Goal: Information Seeking & Learning: Learn about a topic

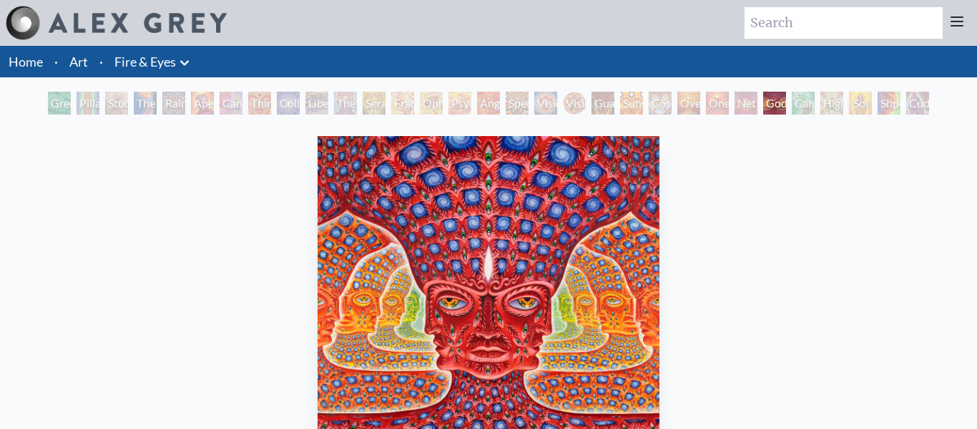
click at [83, 62] on link "Art" at bounding box center [78, 62] width 19 height 20
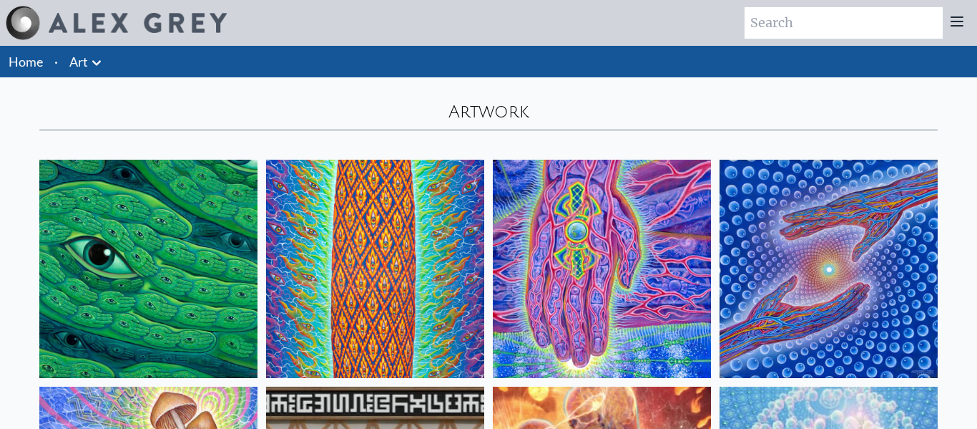
scroll to position [3, 0]
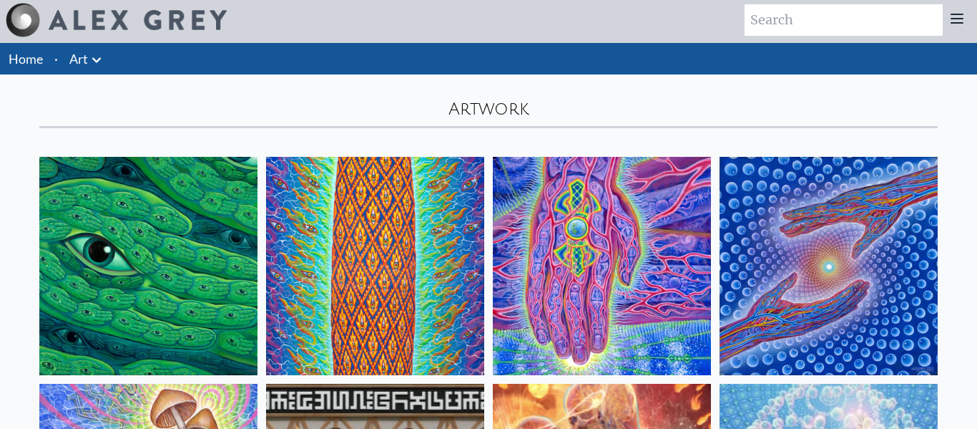
click at [464, 107] on div "Artwork" at bounding box center [489, 101] width 916 height 54
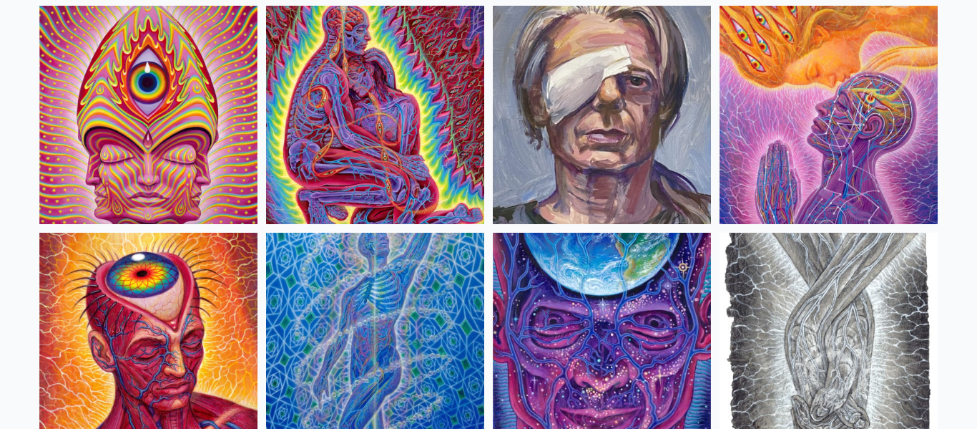
scroll to position [3102, 0]
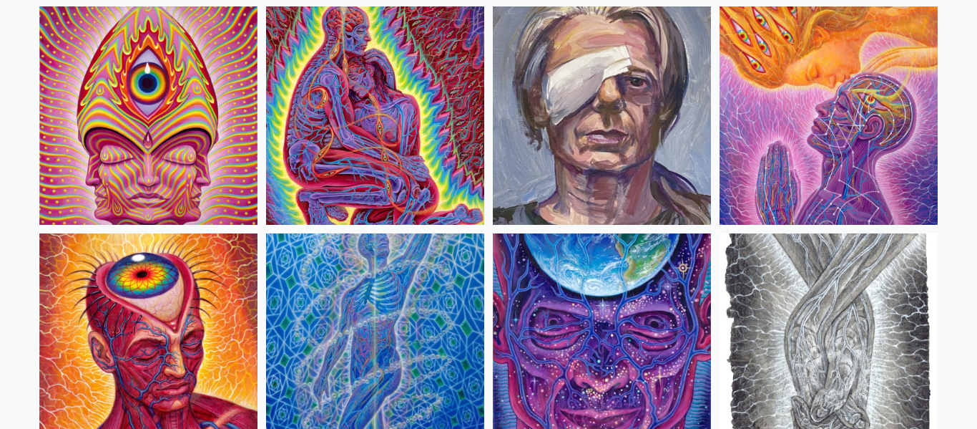
click at [375, 95] on img at bounding box center [375, 115] width 218 height 218
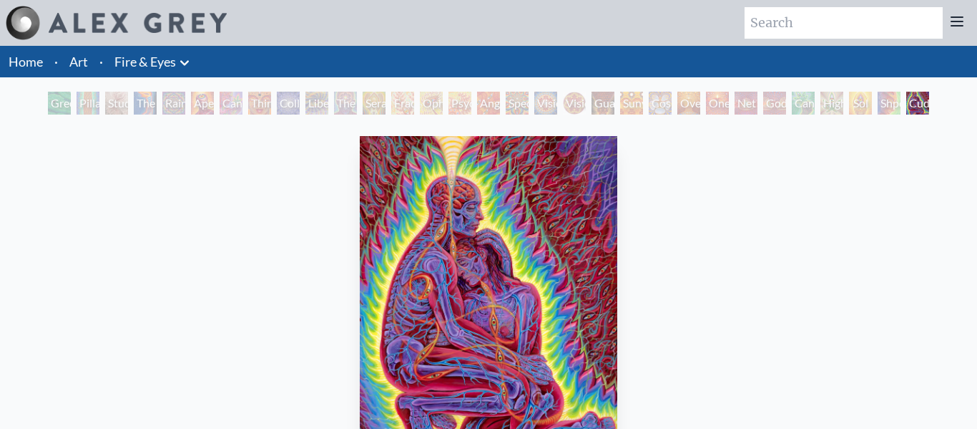
click at [572, 102] on div "Vision [PERSON_NAME]" at bounding box center [574, 103] width 23 height 23
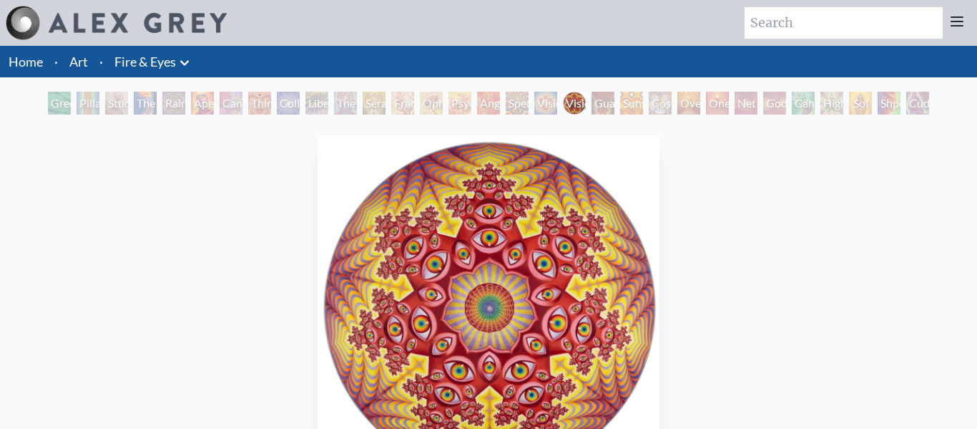
click at [259, 99] on div "Third Eye Tears of Joy" at bounding box center [259, 103] width 23 height 23
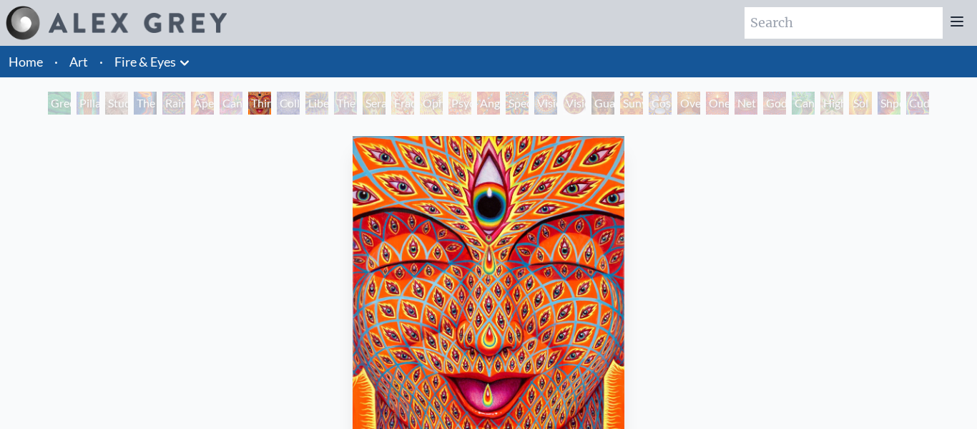
click at [220, 94] on div "Cannabis Sutra" at bounding box center [231, 103] width 23 height 23
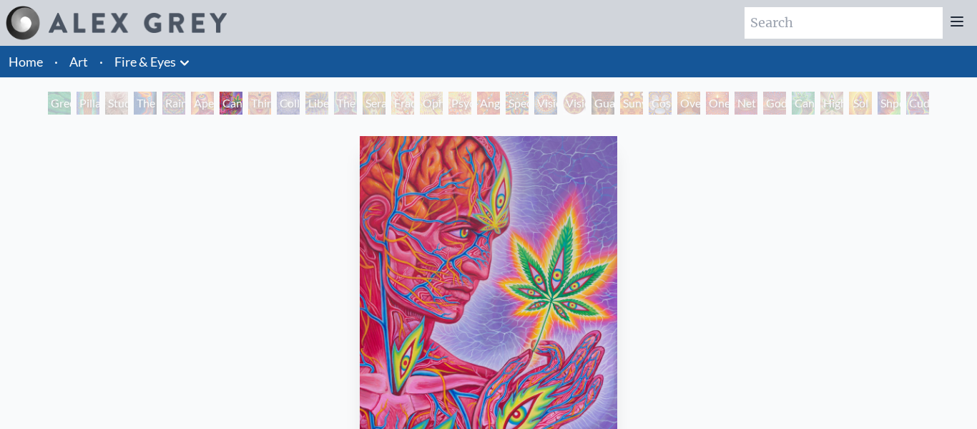
click at [175, 94] on div "Rainbow Eye Ripple" at bounding box center [173, 103] width 23 height 23
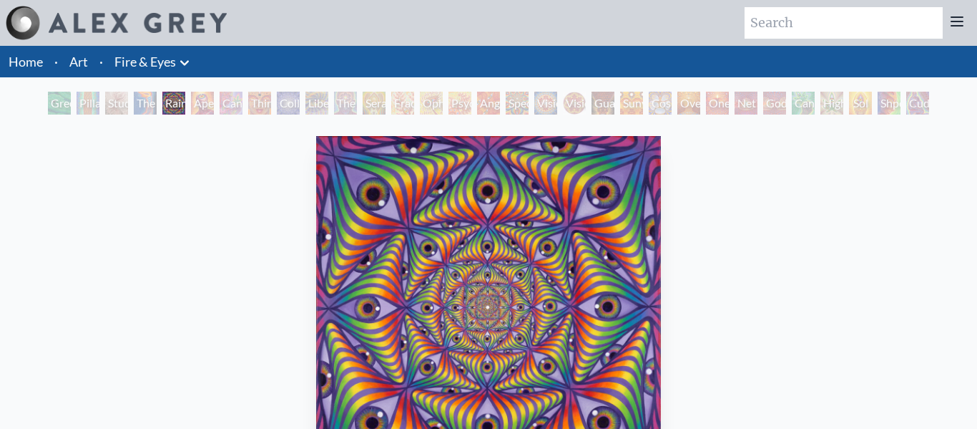
click at [157, 112] on div "The Torch" at bounding box center [145, 103] width 23 height 23
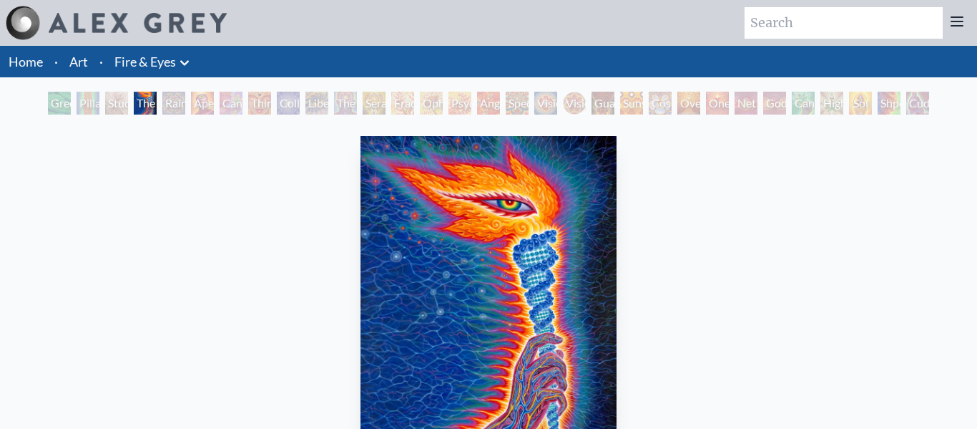
click at [866, 104] on div "Sol Invictus" at bounding box center [860, 103] width 23 height 23
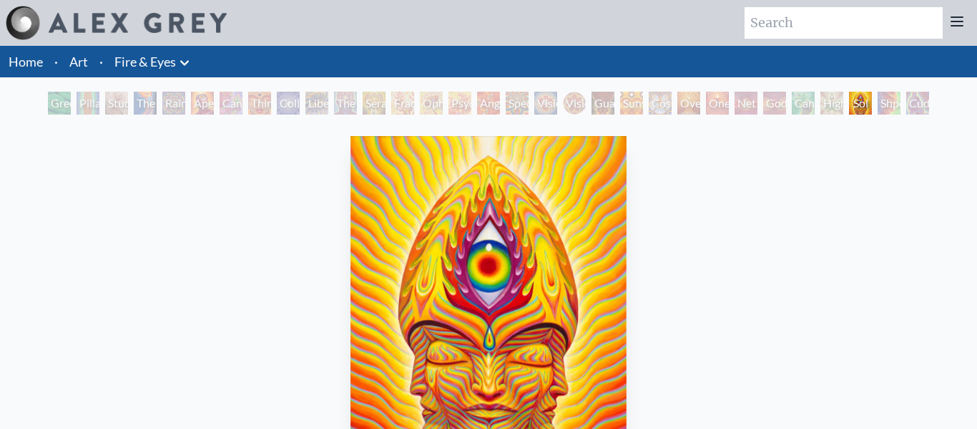
click at [693, 98] on div "Oversoul" at bounding box center [689, 103] width 23 height 23
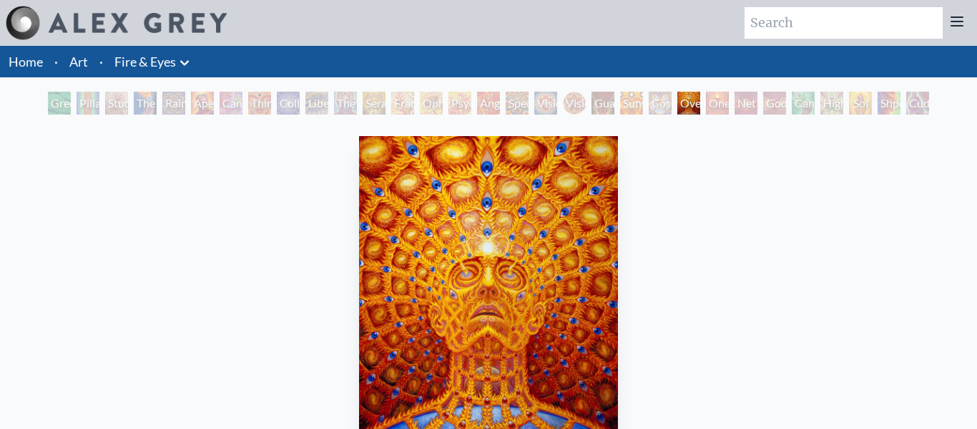
click at [127, 49] on li "Fire & Eyes Anatomical Drawings" at bounding box center [154, 61] width 90 height 31
click at [131, 54] on link "Fire & Eyes" at bounding box center [145, 62] width 62 height 20
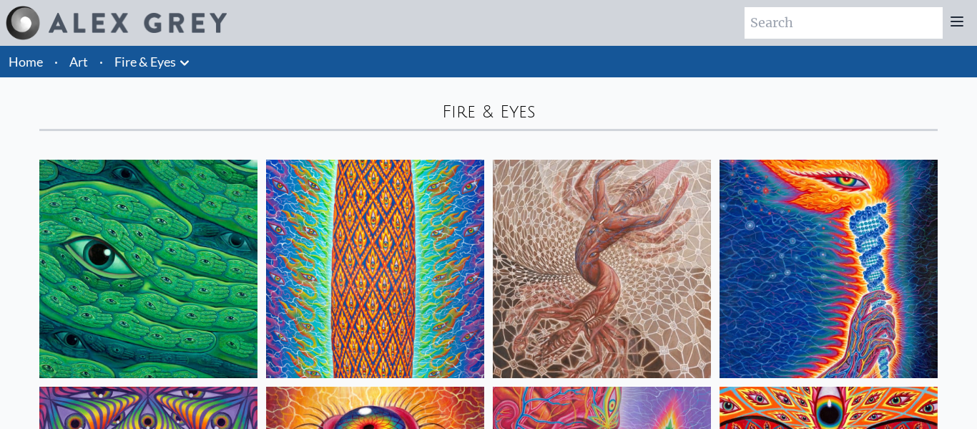
click at [187, 74] on li "Fire & Eyes Anatomical Drawings" at bounding box center [154, 61] width 90 height 31
click at [187, 63] on icon at bounding box center [184, 62] width 9 height 5
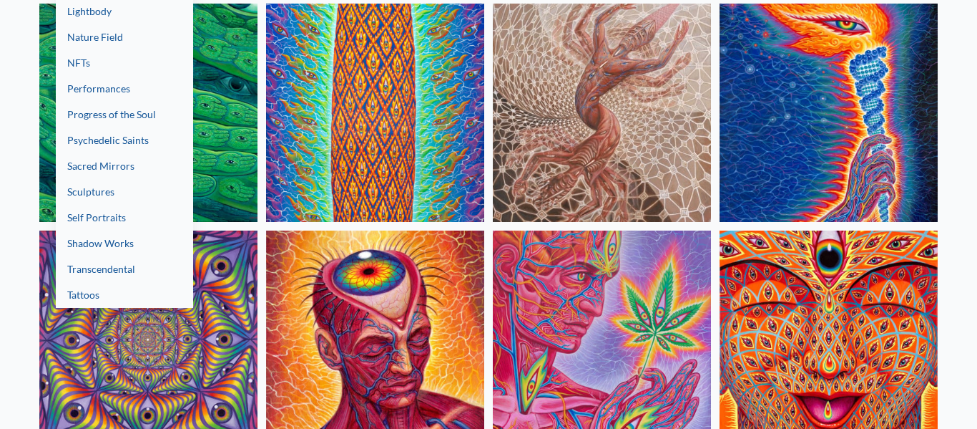
scroll to position [157, 0]
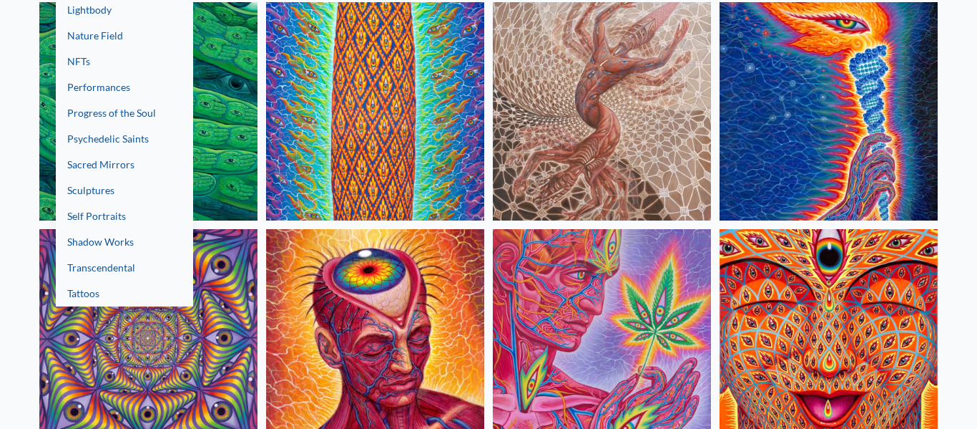
click at [131, 265] on link "Transcendental" at bounding box center [124, 268] width 137 height 26
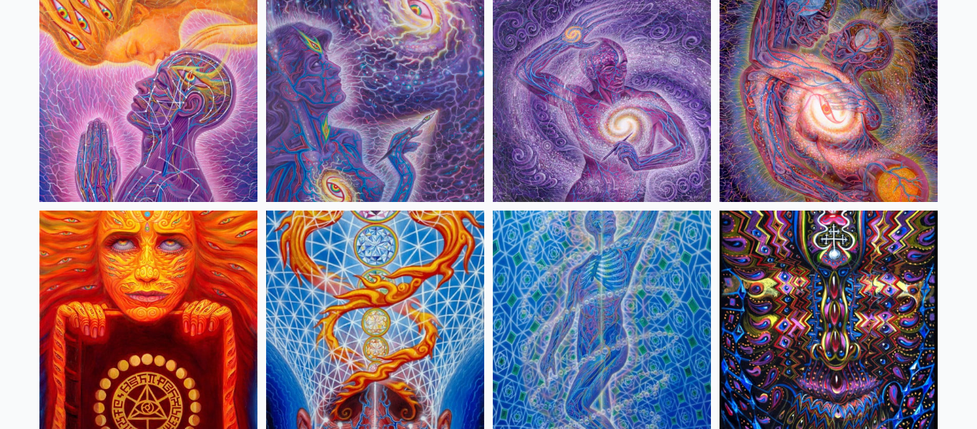
scroll to position [401, 0]
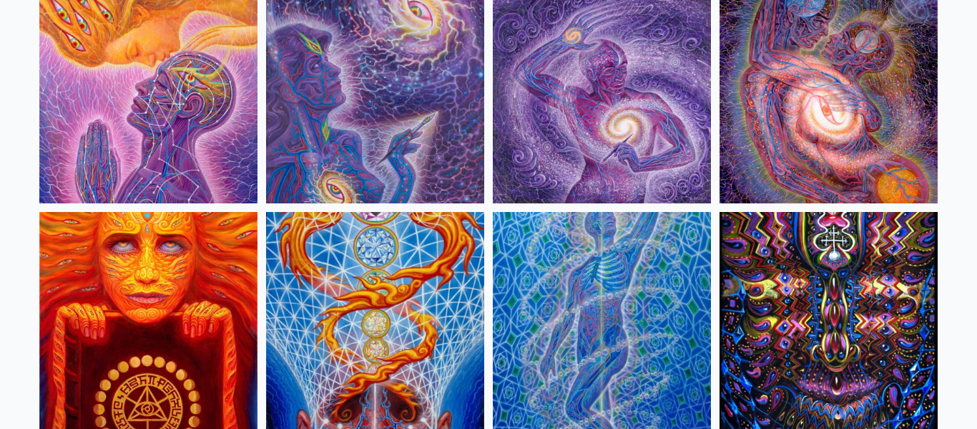
click at [828, 87] on img at bounding box center [829, 94] width 218 height 218
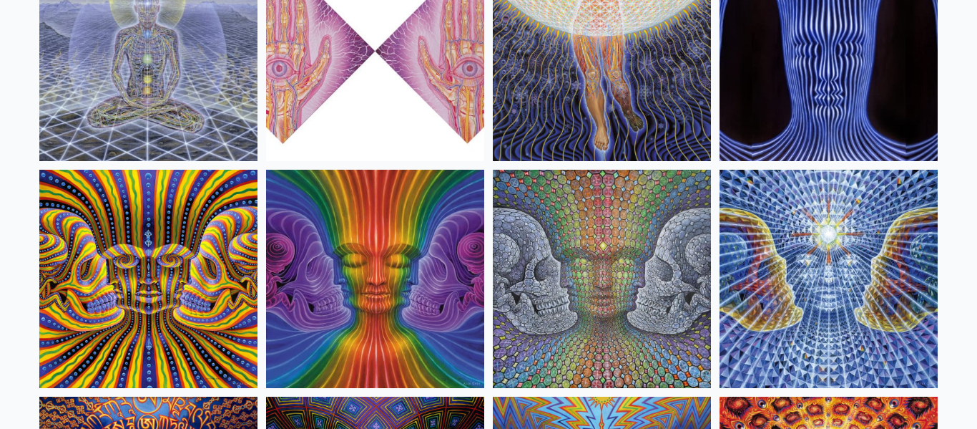
scroll to position [902, 0]
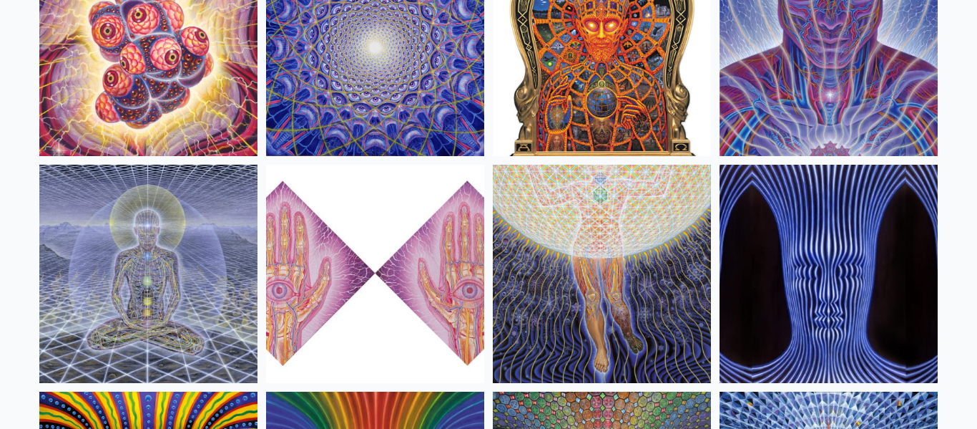
click at [165, 290] on img at bounding box center [148, 274] width 218 height 218
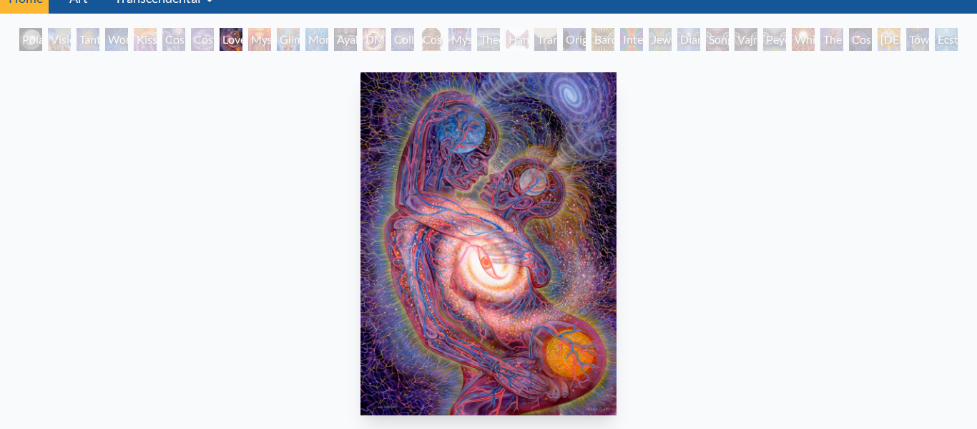
scroll to position [53, 0]
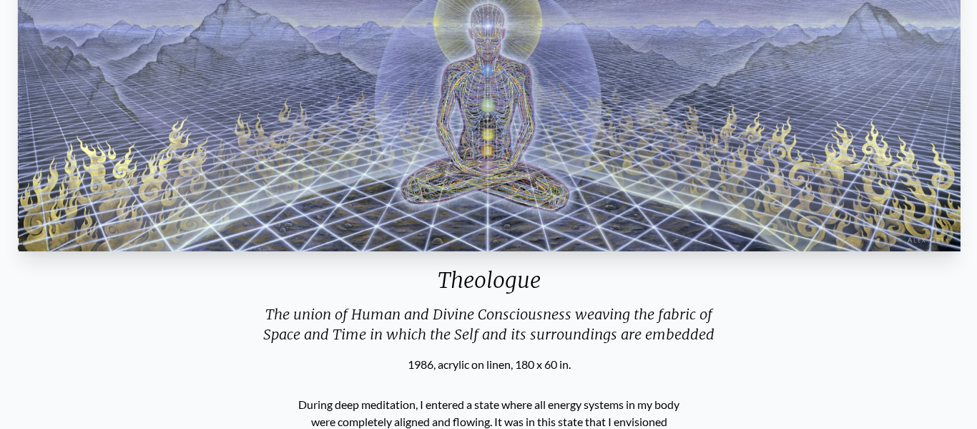
scroll to position [215, 0]
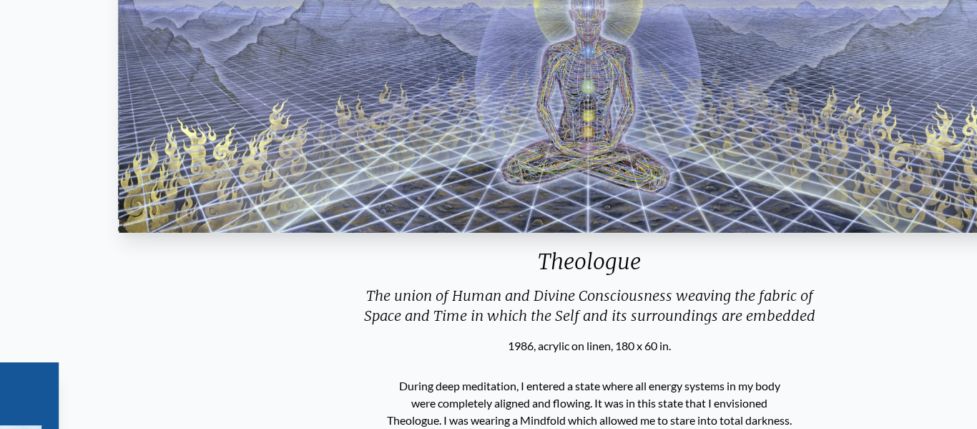
click at [513, 260] on div "Theologue" at bounding box center [589, 266] width 955 height 37
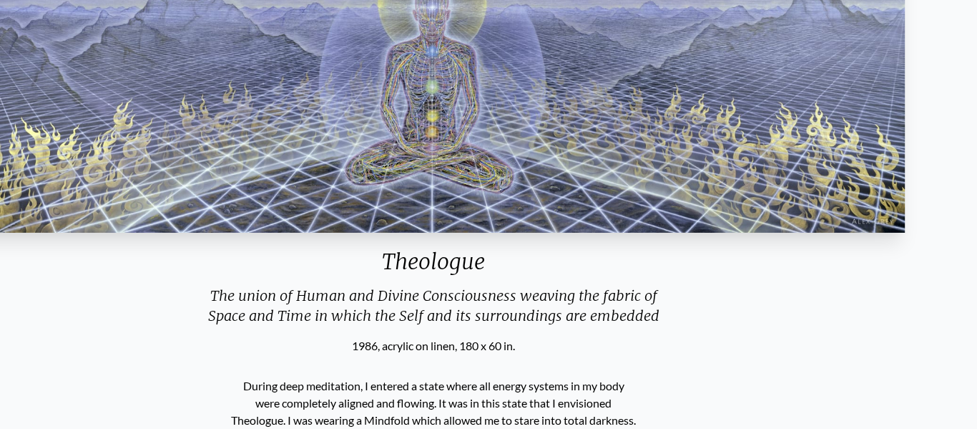
click at [489, 266] on div "Theologue" at bounding box center [433, 266] width 955 height 37
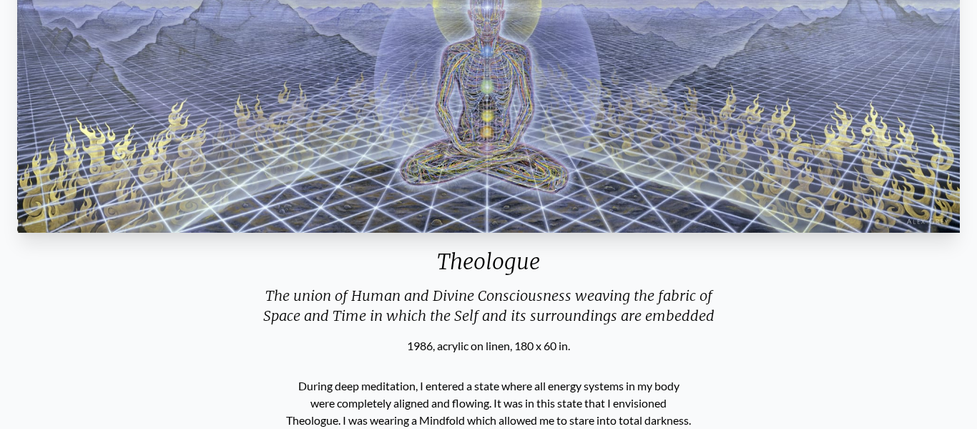
click at [475, 263] on div "Theologue" at bounding box center [488, 266] width 955 height 37
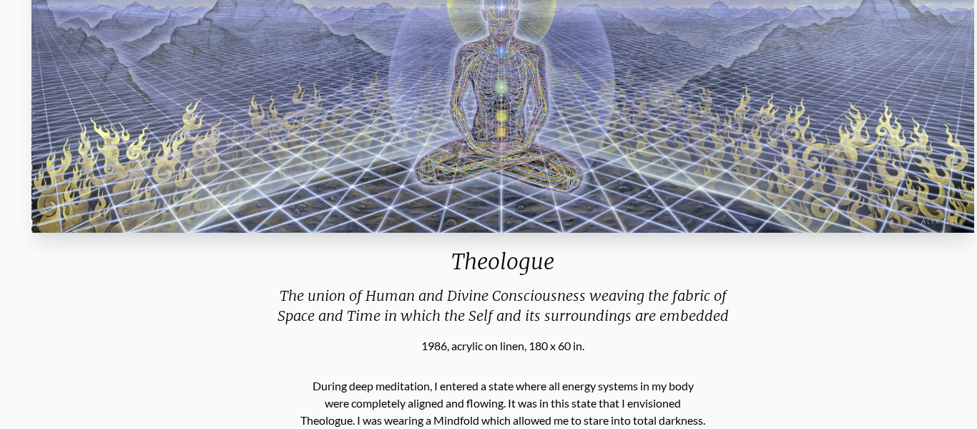
click at [451, 261] on div "Theologue" at bounding box center [503, 266] width 955 height 37
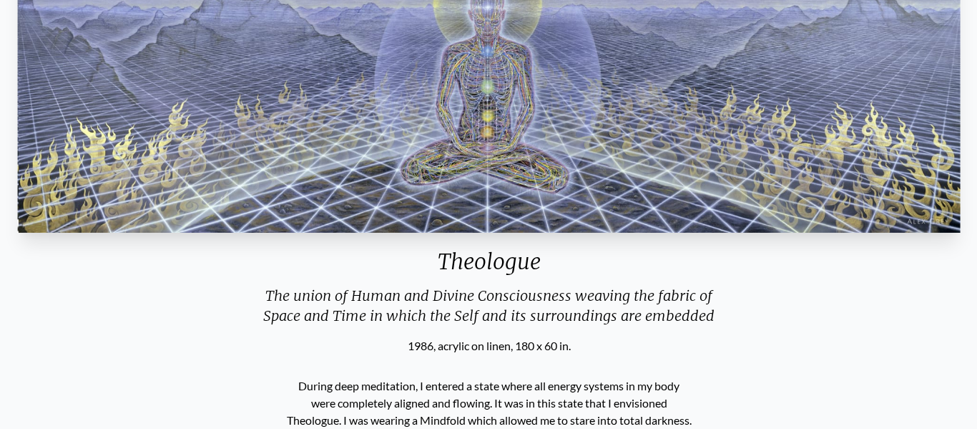
click at [458, 282] on div "Theologue" at bounding box center [489, 266] width 955 height 37
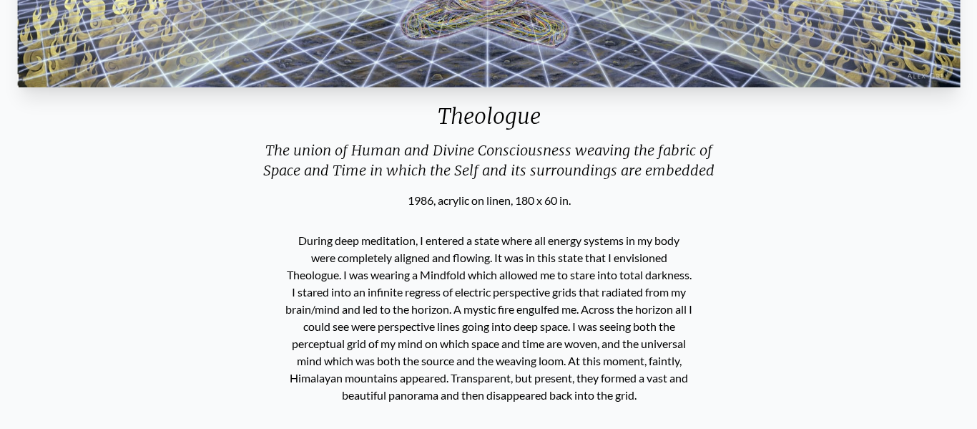
scroll to position [361, 0]
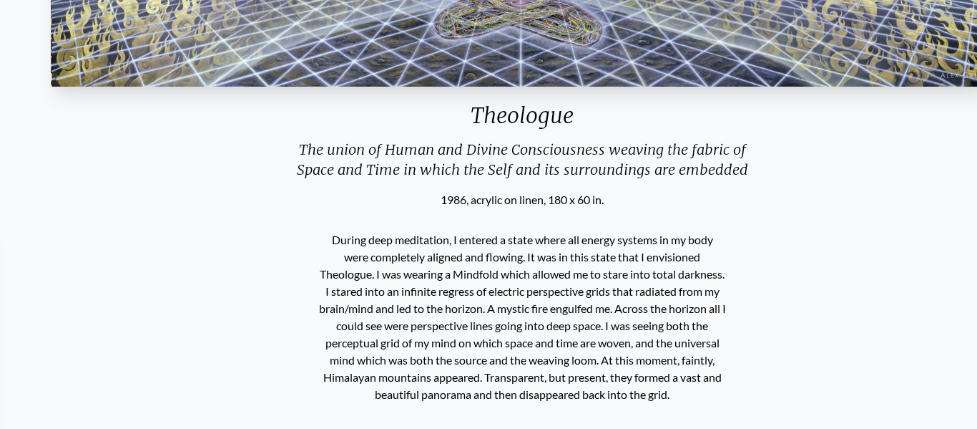
click at [436, 194] on div "1986, acrylic on linen, 180 x 60 in." at bounding box center [522, 199] width 955 height 17
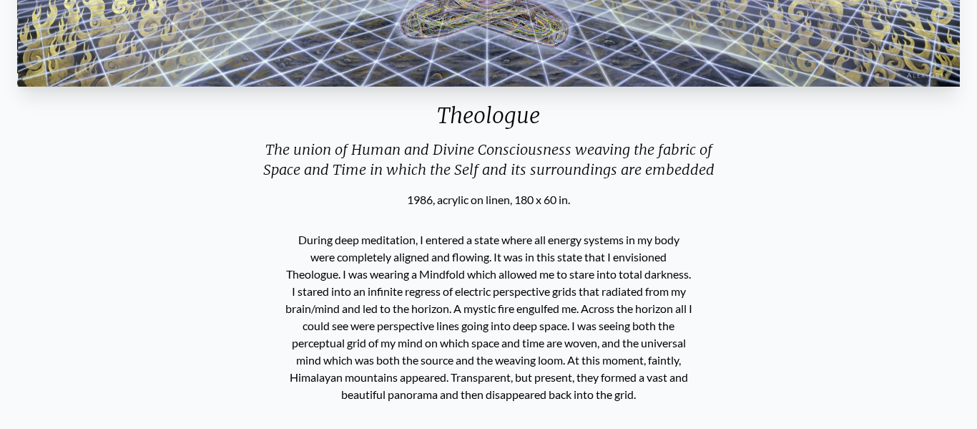
click at [469, 198] on div "1986, acrylic on linen, 180 x 60 in." at bounding box center [488, 199] width 955 height 17
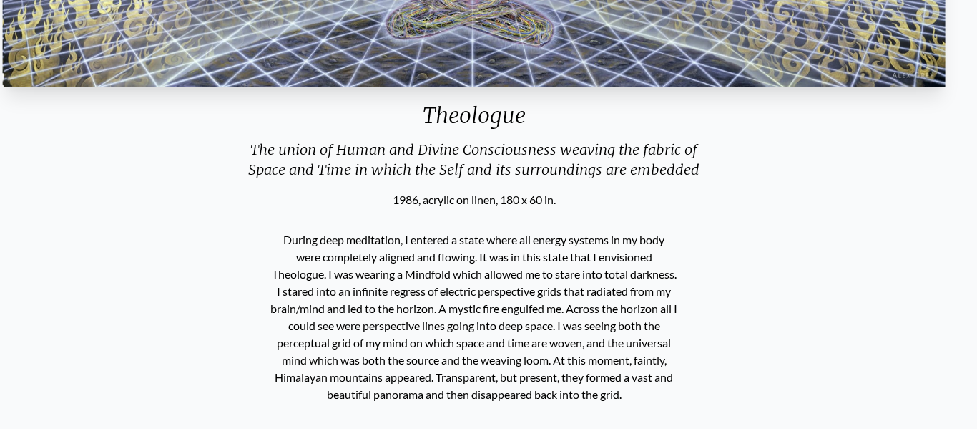
click at [422, 192] on div "1986, acrylic on linen, 180 x 60 in." at bounding box center [474, 199] width 955 height 17
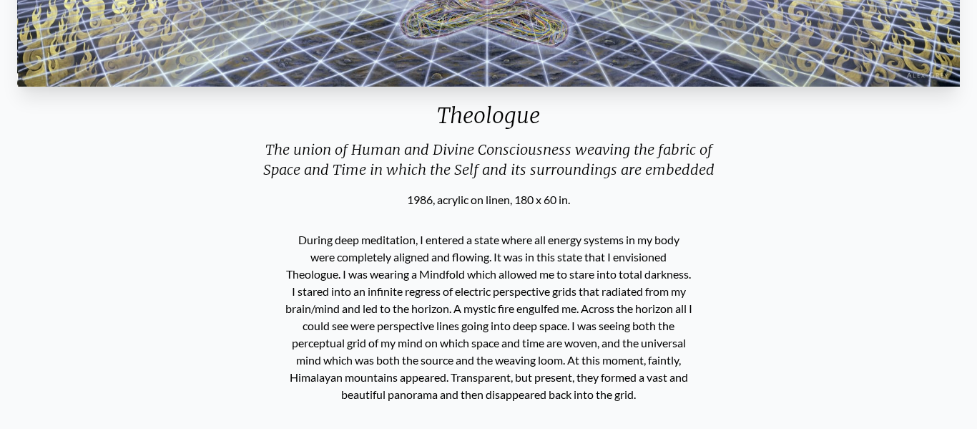
click at [451, 208] on div "During deep meditation, I entered a state where all energy systems in my body w…" at bounding box center [489, 317] width 419 height 218
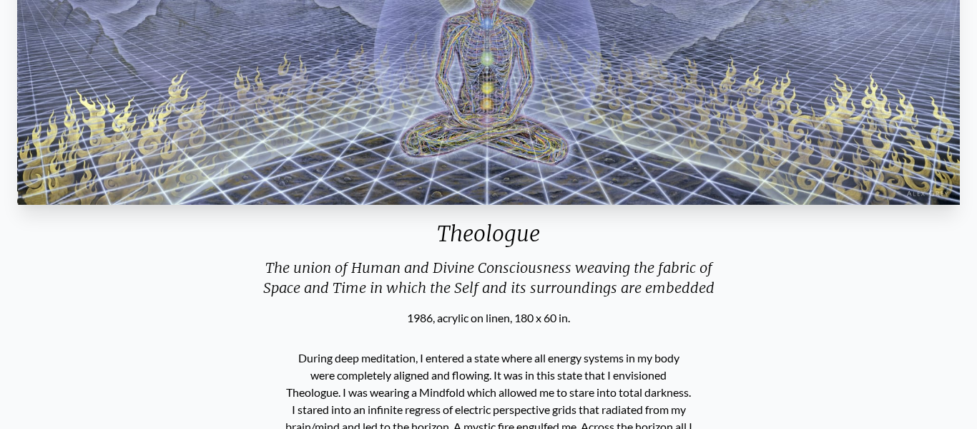
scroll to position [248, 0]
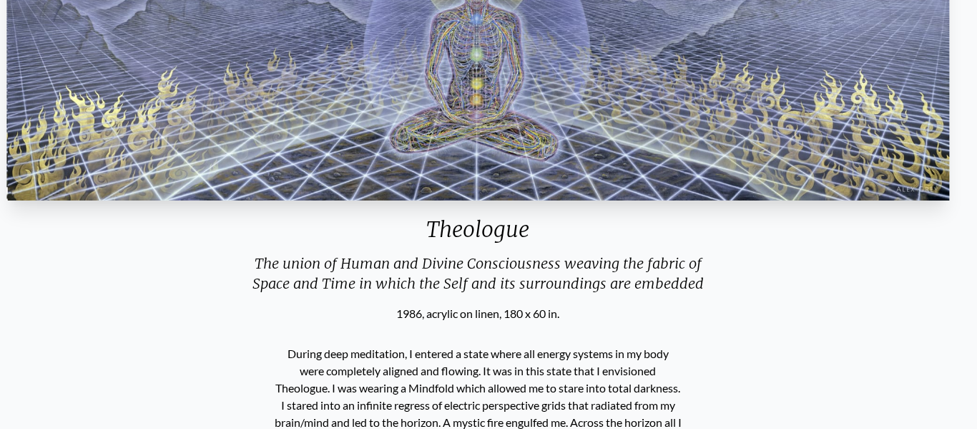
click at [489, 244] on div "Theologue" at bounding box center [478, 234] width 955 height 37
